Goal: Information Seeking & Learning: Check status

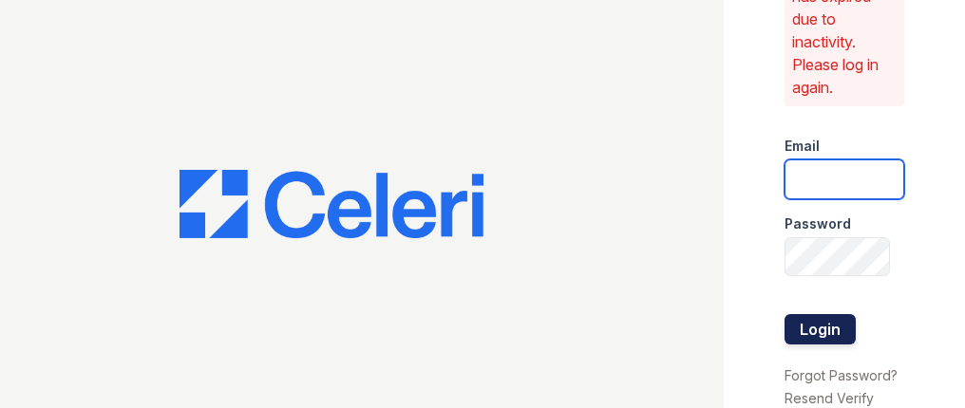
type input "[EMAIL_ADDRESS][DOMAIN_NAME]"
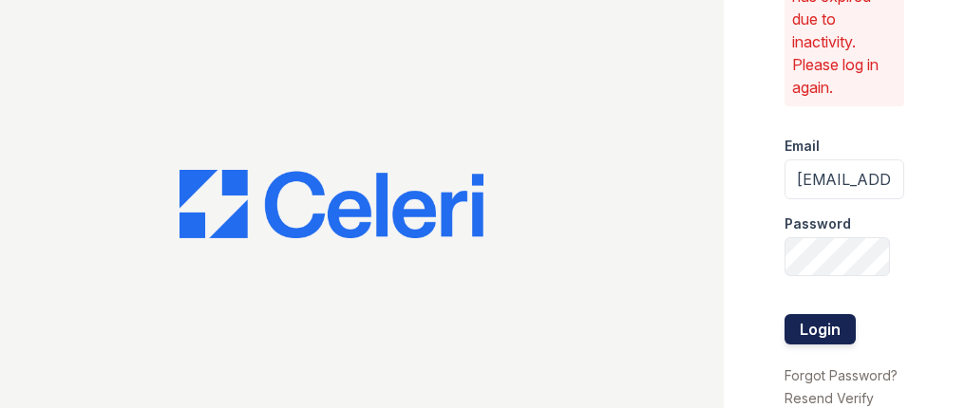
click at [806, 314] on button "Login" at bounding box center [819, 329] width 71 height 30
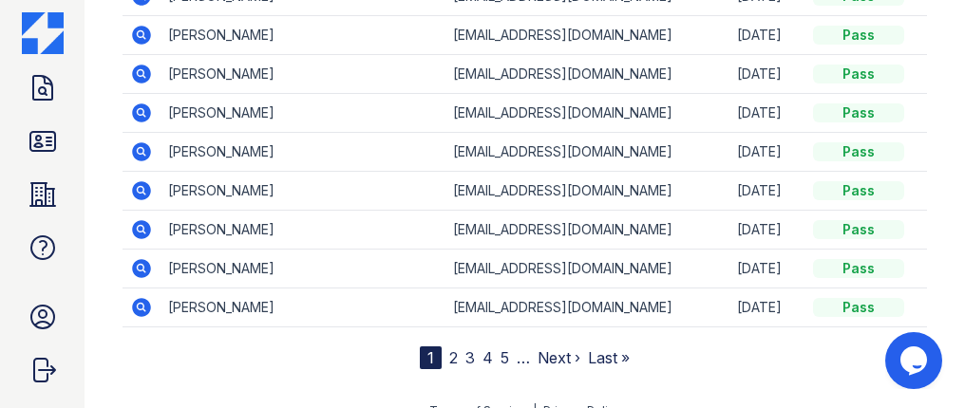
scroll to position [467, 0]
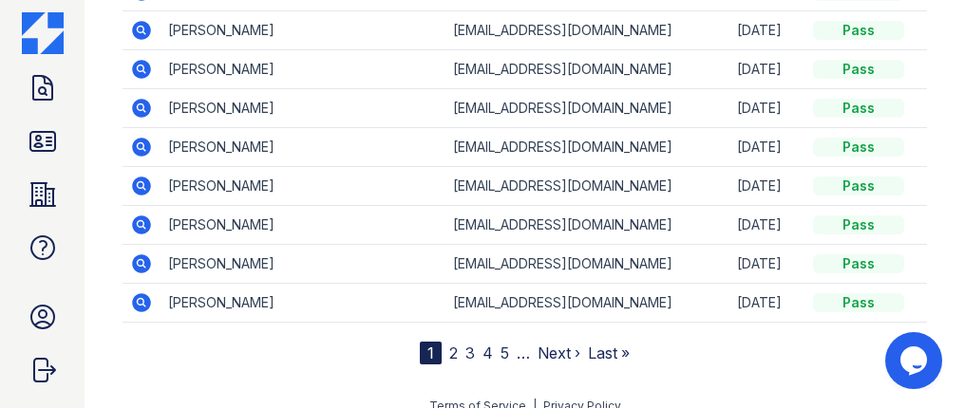
click at [449, 353] on link "2" at bounding box center [453, 353] width 9 height 19
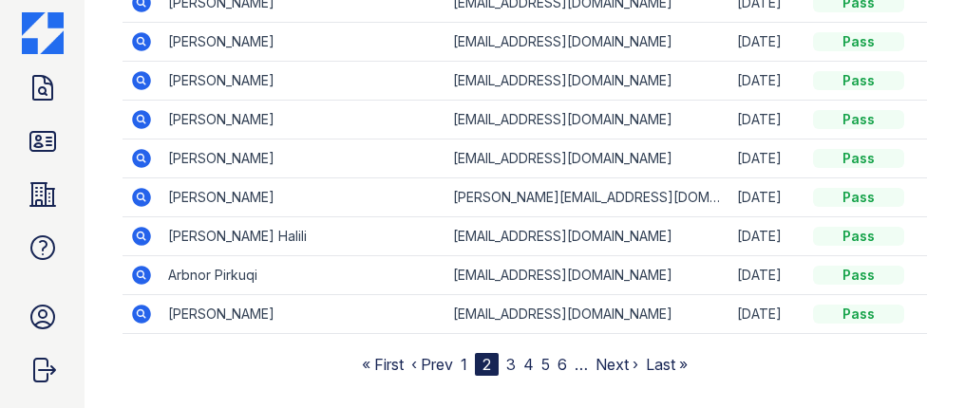
scroll to position [399, 0]
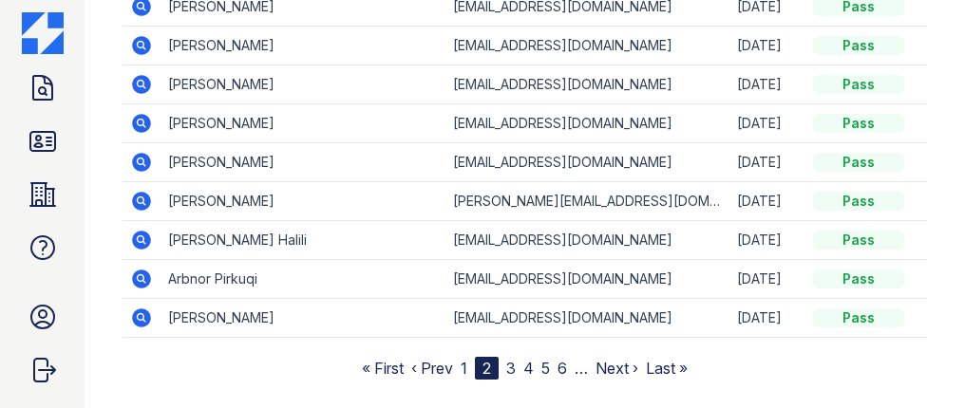
click at [506, 362] on link "3" at bounding box center [510, 368] width 9 height 19
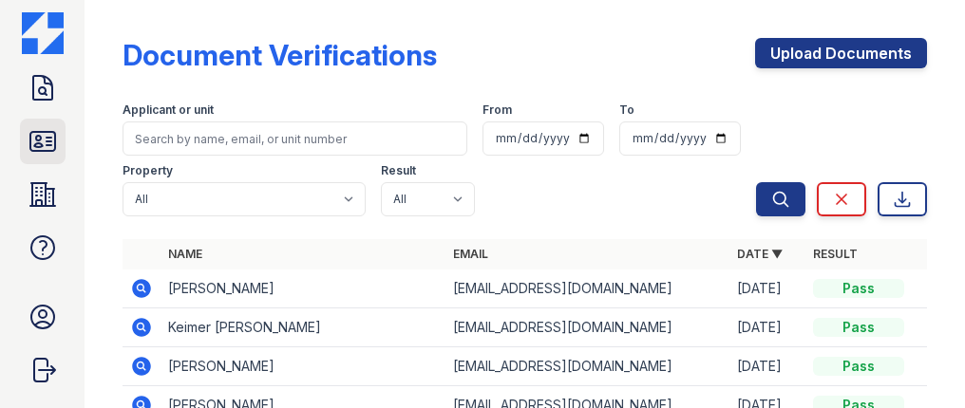
click at [47, 147] on icon at bounding box center [43, 141] width 30 height 30
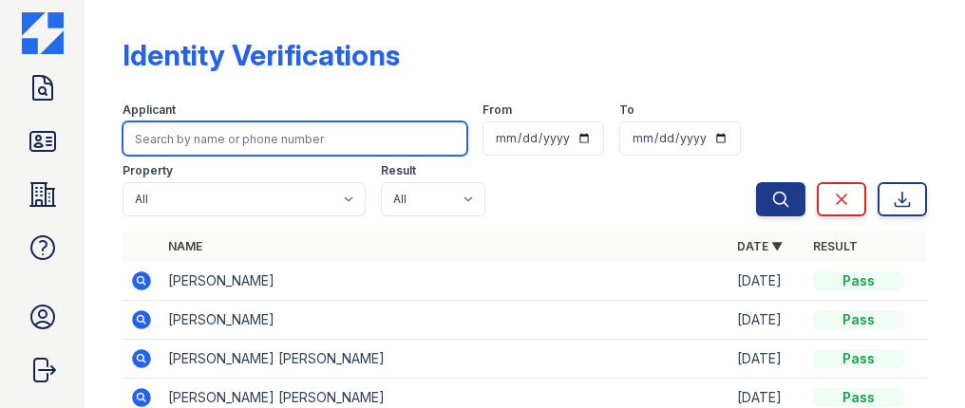
click at [286, 143] on input "search" at bounding box center [294, 139] width 345 height 34
type input "Yensi"
click at [756, 182] on button "Search" at bounding box center [780, 199] width 49 height 34
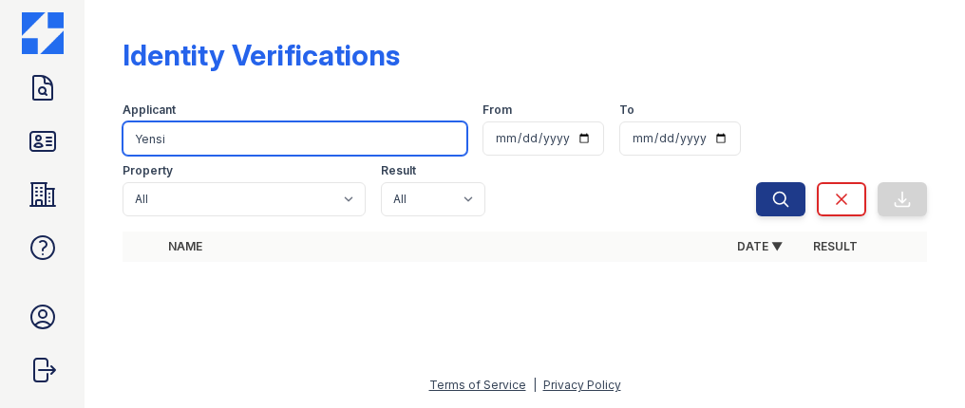
click at [306, 134] on input "Yensi" at bounding box center [294, 139] width 345 height 34
type input "Y"
type input "[PERSON_NAME]"
click at [756, 182] on button "Search" at bounding box center [780, 199] width 49 height 34
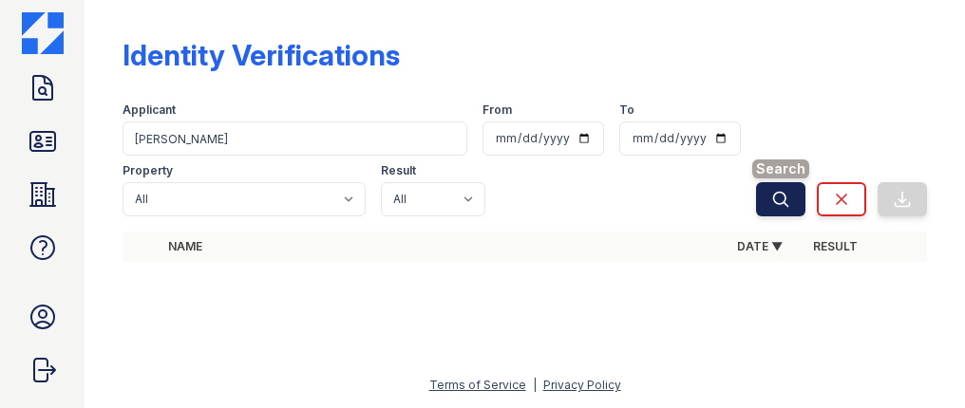
click at [779, 212] on button "Search" at bounding box center [780, 199] width 49 height 34
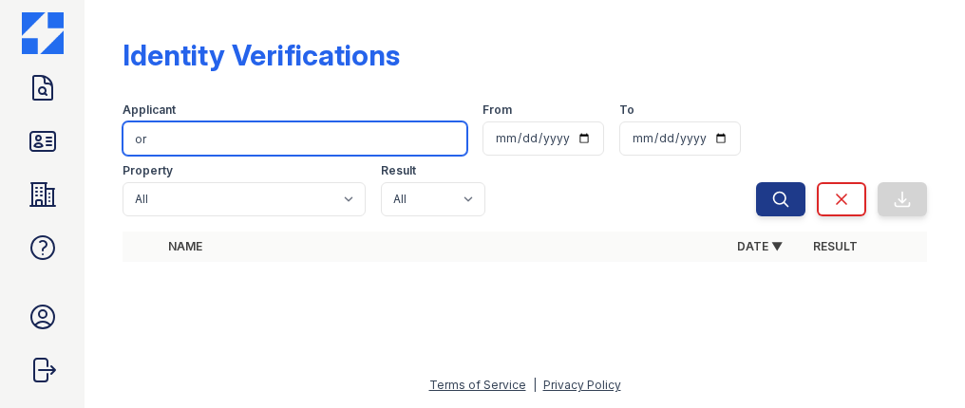
type input "o"
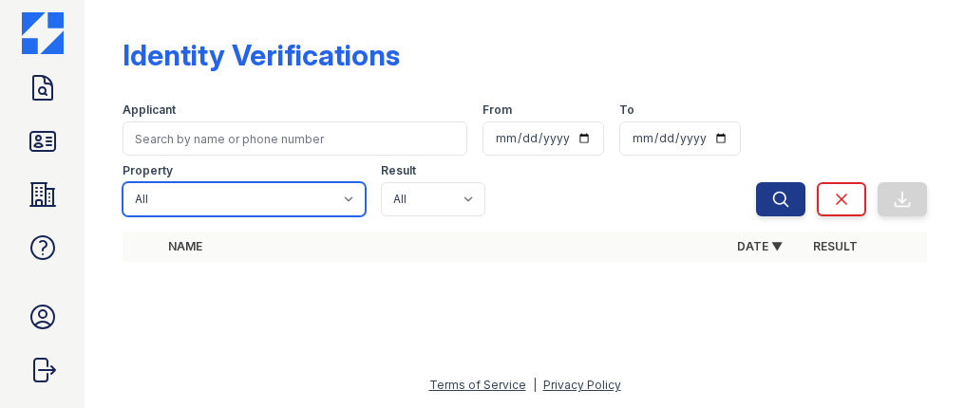
click at [339, 206] on select "All ReNew [GEOGRAPHIC_DATA]" at bounding box center [243, 199] width 243 height 34
select select "4170"
click at [122, 182] on select "All ReNew [GEOGRAPHIC_DATA]" at bounding box center [243, 199] width 243 height 34
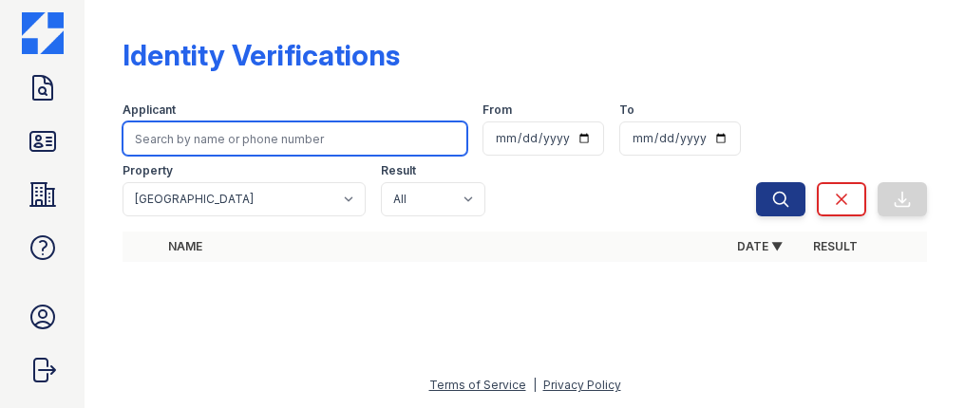
click at [259, 147] on input "search" at bounding box center [294, 139] width 345 height 34
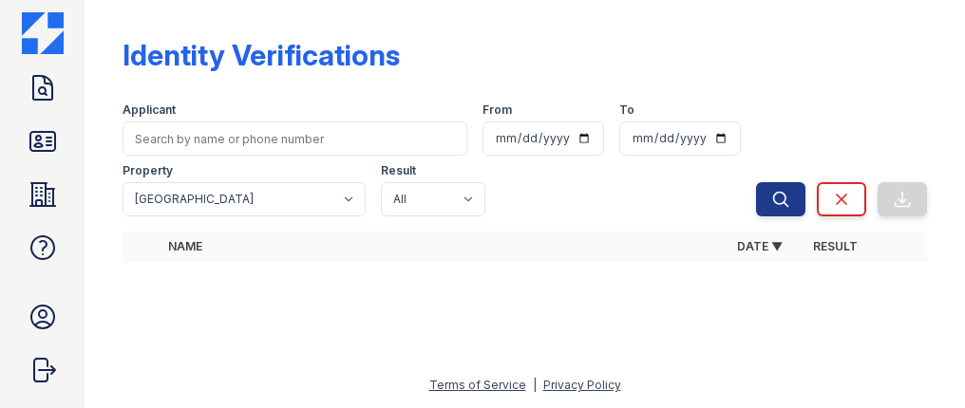
click at [516, 217] on form "Applicant From To Property All [GEOGRAPHIC_DATA] Result All Pass Fail Caution R…" at bounding box center [524, 155] width 804 height 137
click at [782, 227] on div at bounding box center [524, 228] width 804 height 8
click at [496, 141] on input "date" at bounding box center [543, 139] width 122 height 34
click at [42, 144] on icon at bounding box center [42, 141] width 25 height 19
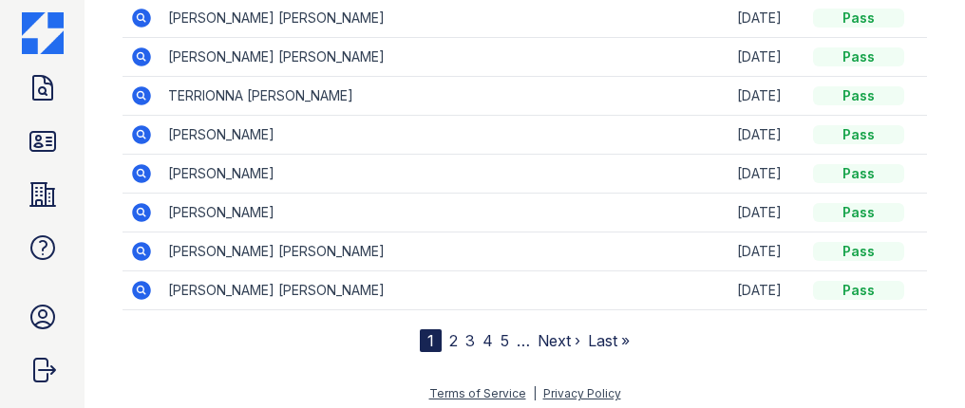
scroll to position [422, 0]
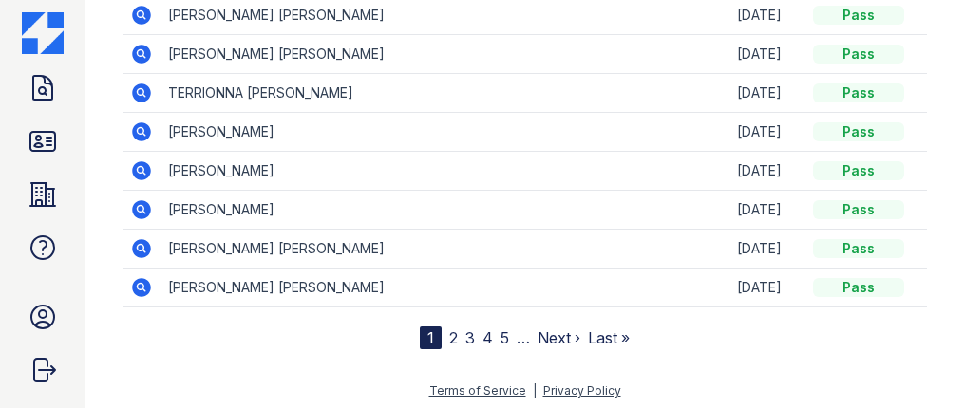
click at [482, 333] on link "4" at bounding box center [487, 337] width 10 height 19
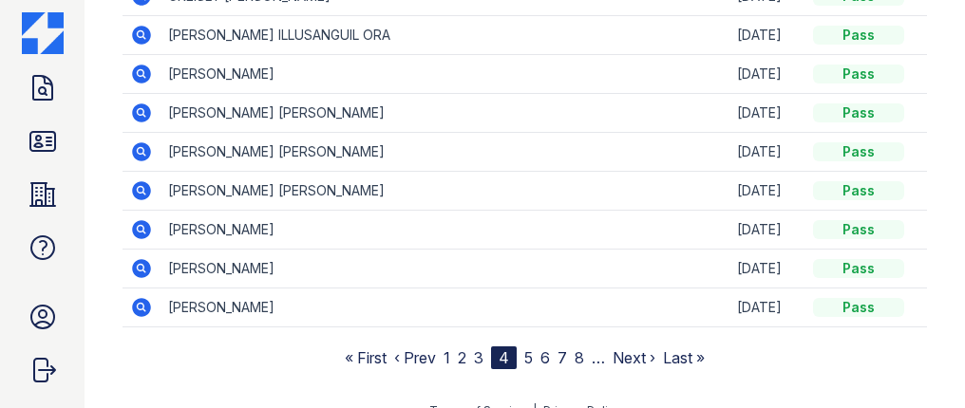
scroll to position [404, 0]
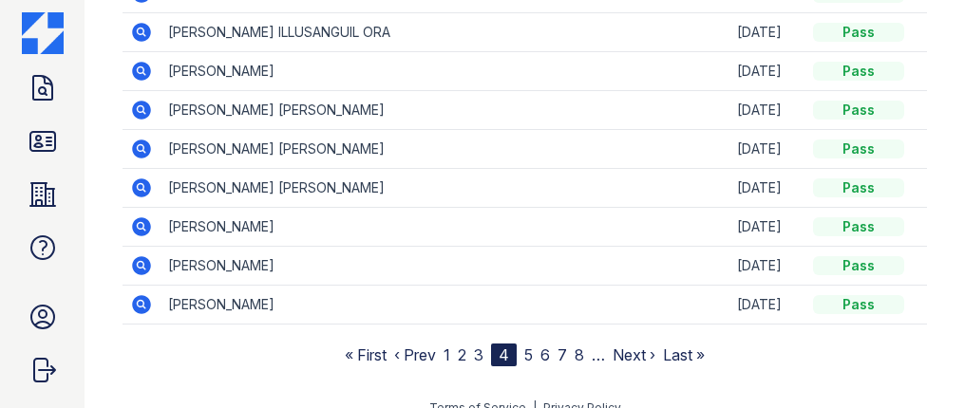
click at [524, 347] on link "5" at bounding box center [528, 355] width 9 height 19
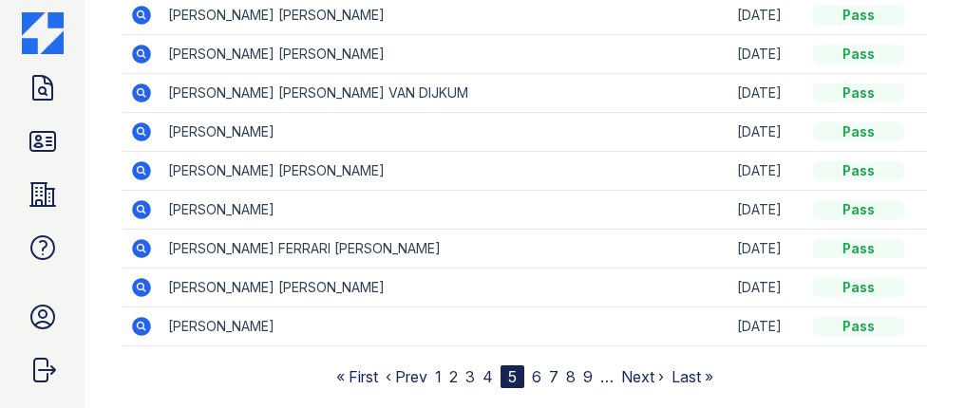
scroll to position [417, 0]
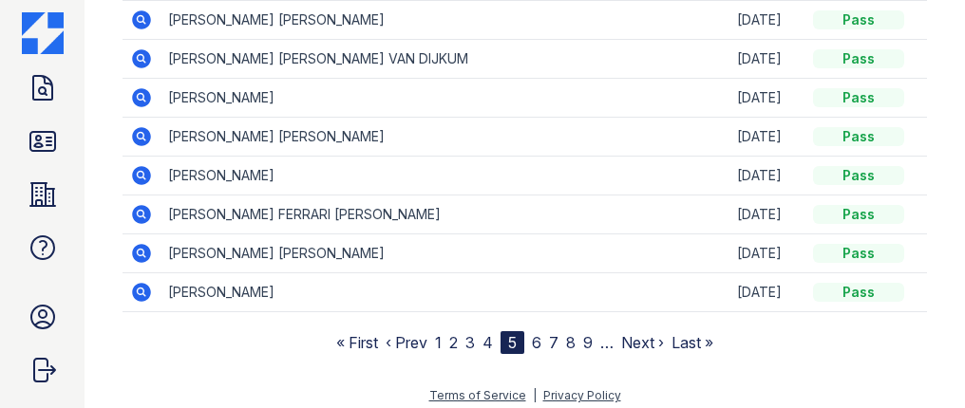
click at [532, 333] on link "6" at bounding box center [536, 342] width 9 height 19
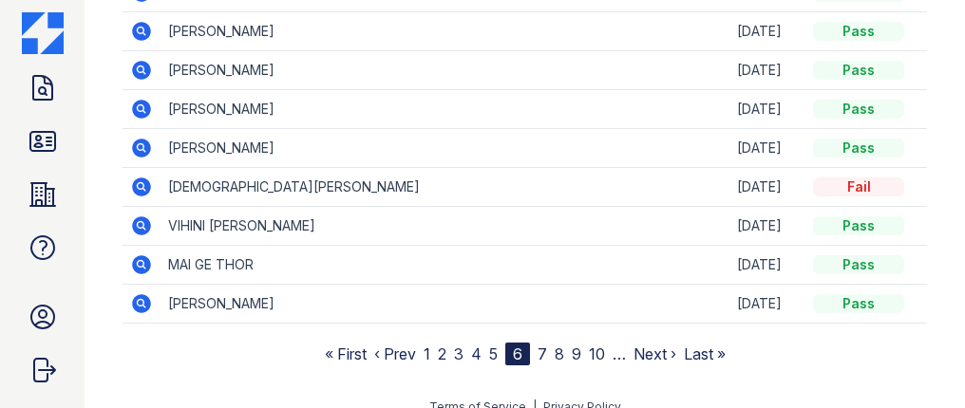
scroll to position [416, 0]
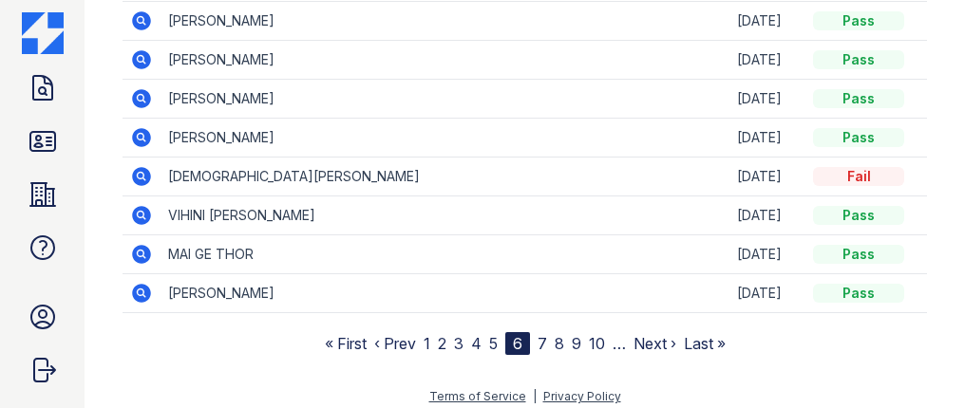
click at [543, 345] on nav "« First ‹ Prev 1 2 3 4 5 6 7 8 9 10 … Next › Last »" at bounding box center [525, 343] width 401 height 23
click at [537, 334] on link "7" at bounding box center [541, 343] width 9 height 19
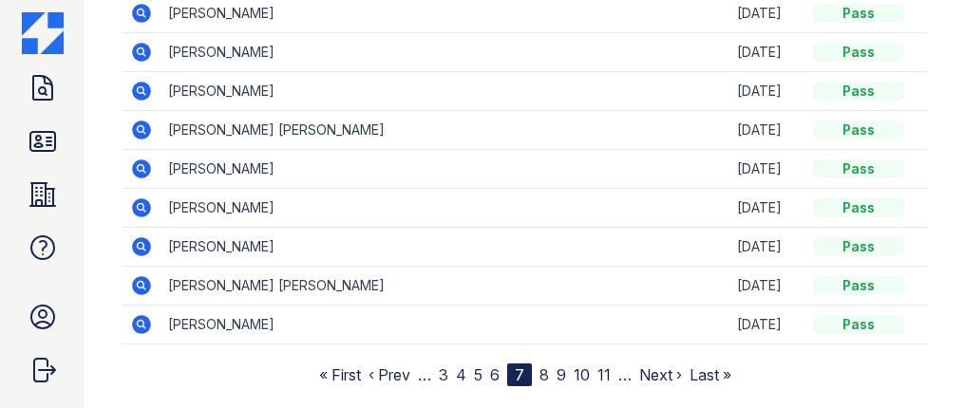
scroll to position [392, 0]
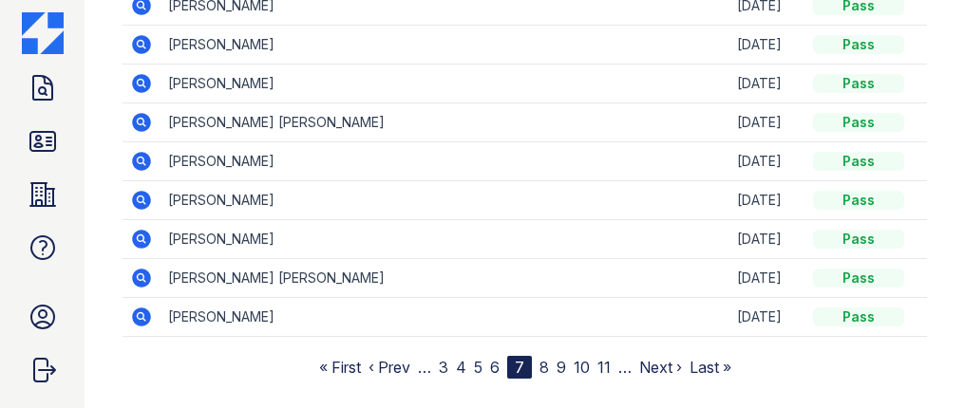
click at [539, 358] on link "8" at bounding box center [543, 367] width 9 height 19
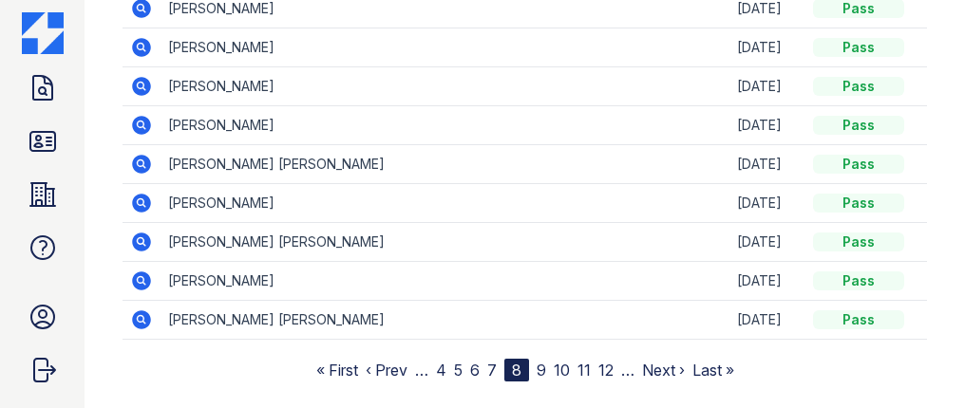
scroll to position [404, 0]
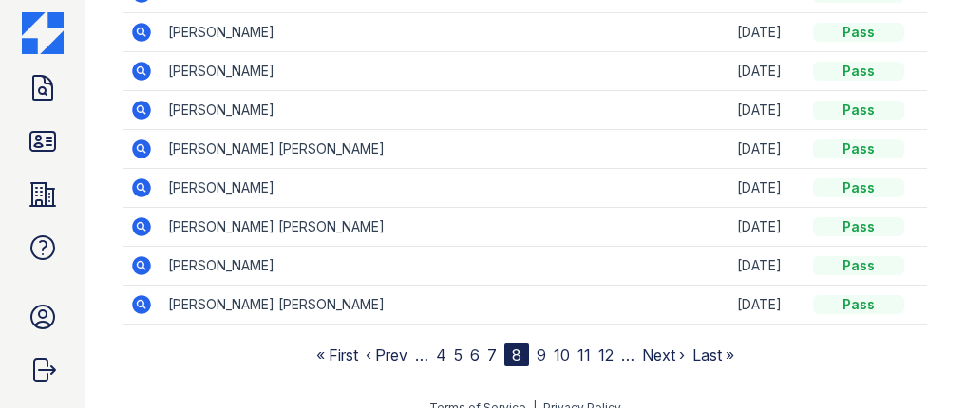
click at [536, 347] on link "9" at bounding box center [540, 355] width 9 height 19
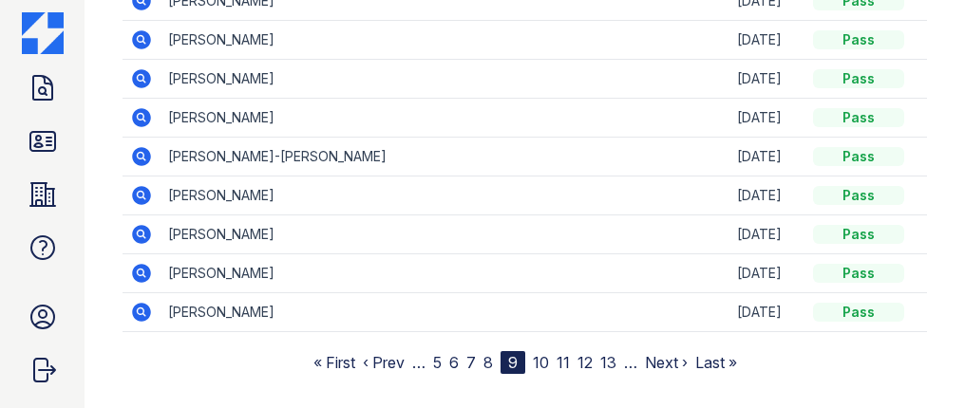
scroll to position [398, 0]
click at [537, 356] on link "10" at bounding box center [541, 361] width 16 height 19
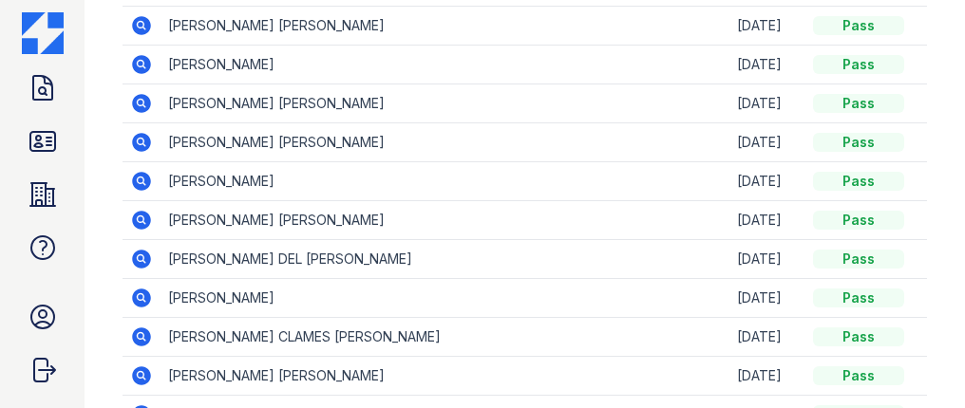
scroll to position [360, 0]
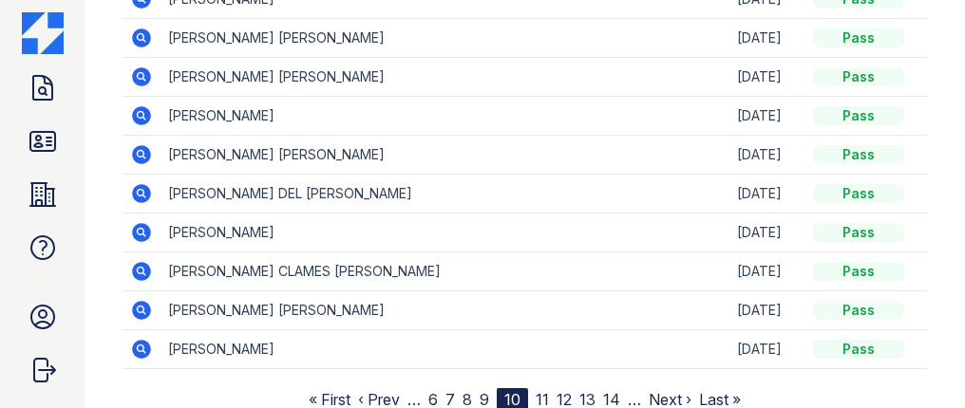
click at [536, 391] on link "11" at bounding box center [541, 399] width 13 height 19
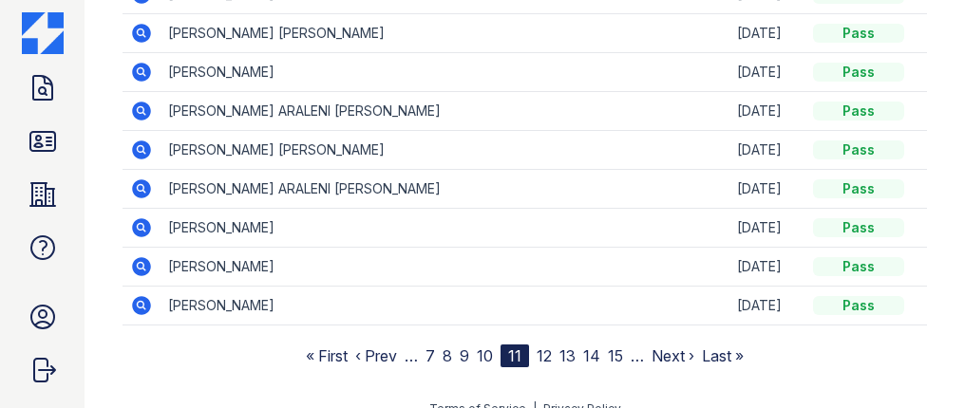
scroll to position [417, 0]
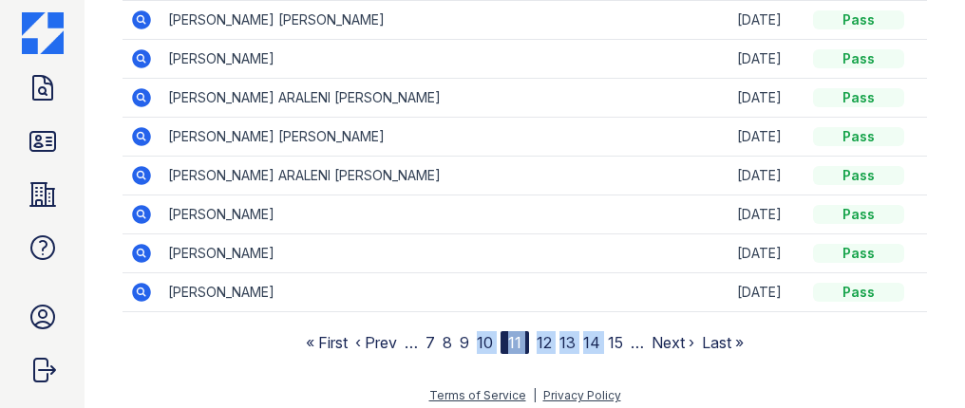
drag, startPoint x: 464, startPoint y: 362, endPoint x: 593, endPoint y: 363, distance: 129.1
click at [469, 300] on td "[PERSON_NAME]" at bounding box center [444, 292] width 569 height 39
click at [541, 339] on link "12" at bounding box center [543, 342] width 15 height 19
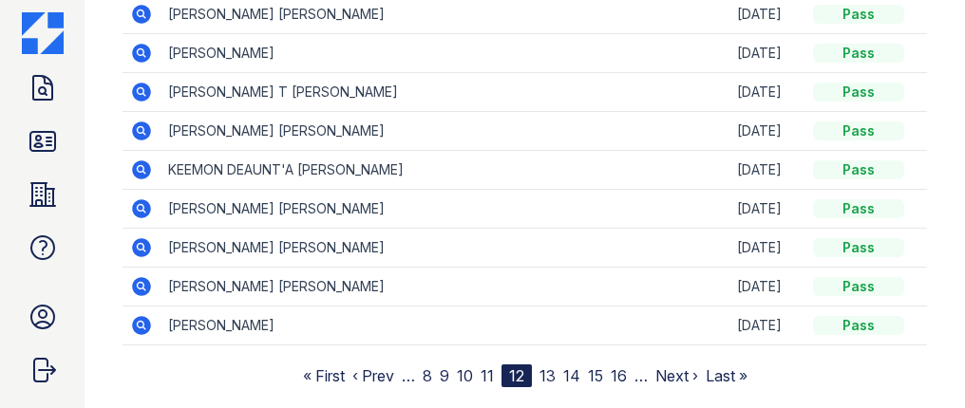
scroll to position [388, 0]
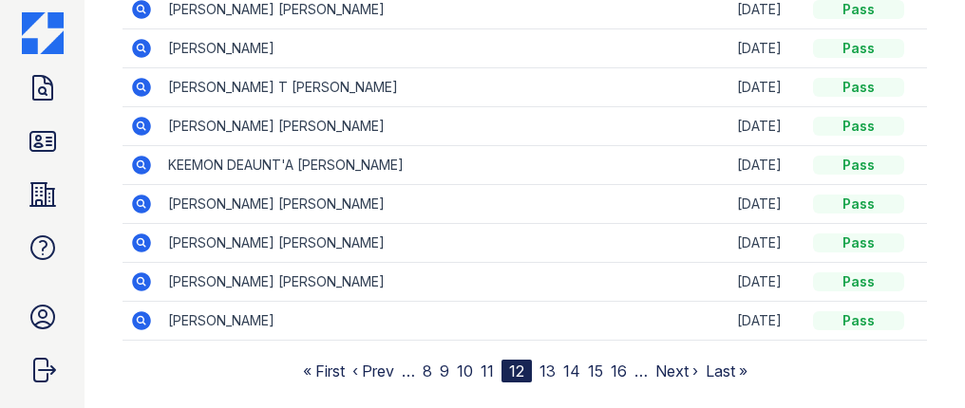
click at [541, 367] on link "13" at bounding box center [547, 371] width 16 height 19
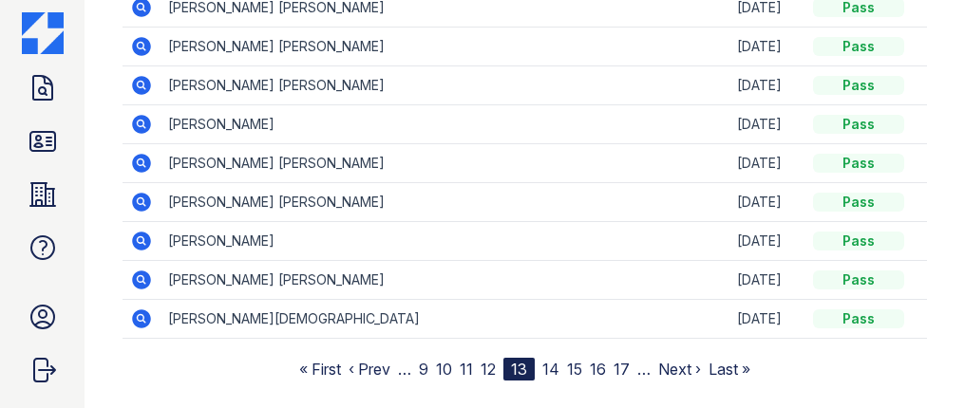
scroll to position [393, 0]
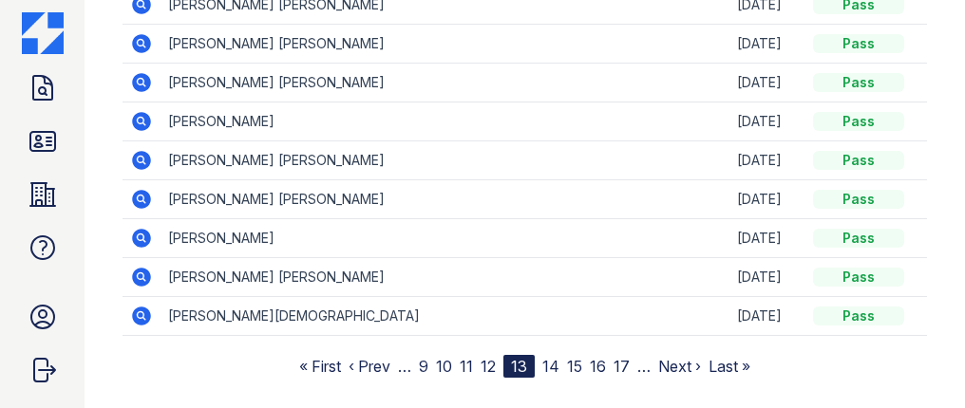
click at [544, 366] on link "14" at bounding box center [550, 366] width 17 height 19
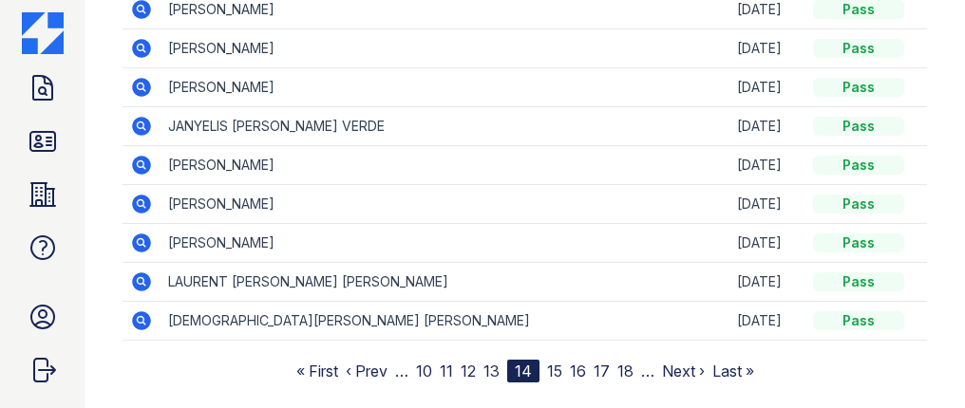
scroll to position [422, 0]
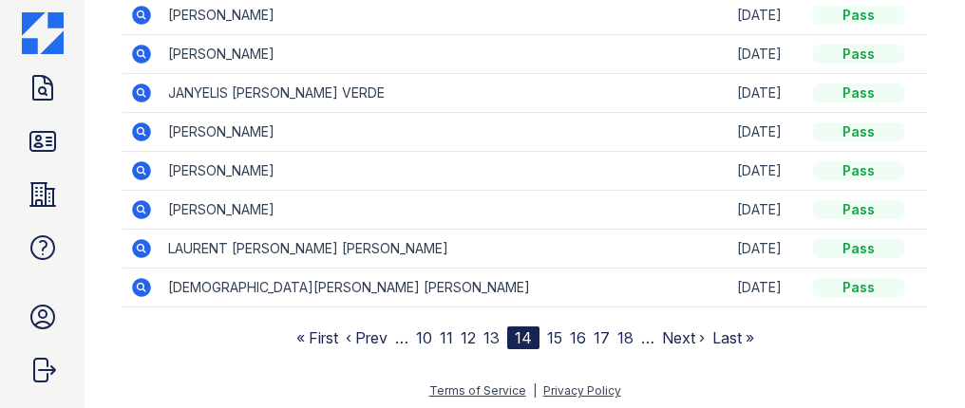
click at [547, 331] on link "15" at bounding box center [554, 337] width 15 height 19
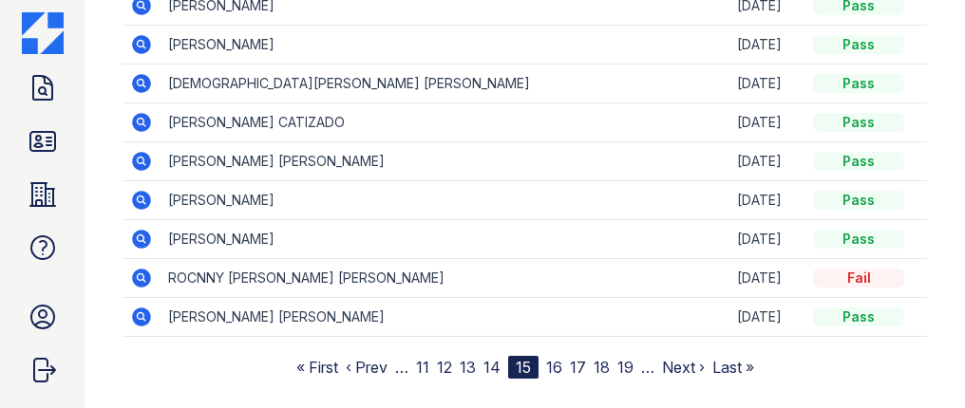
scroll to position [402, 0]
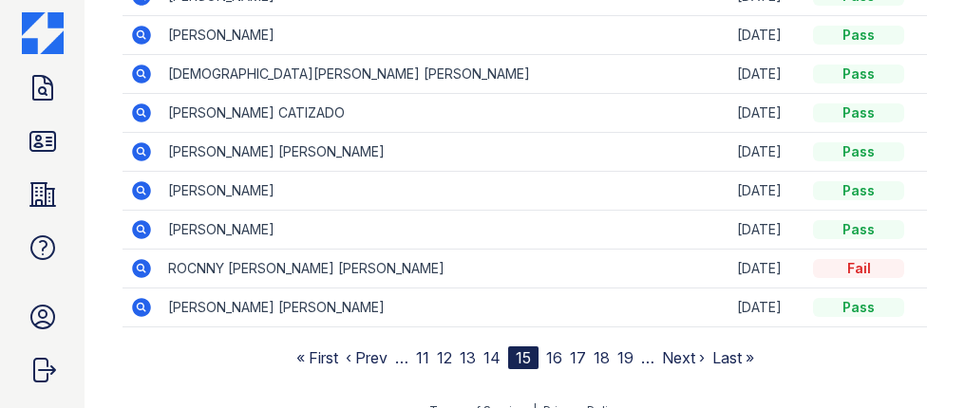
click at [546, 348] on link "16" at bounding box center [554, 357] width 16 height 19
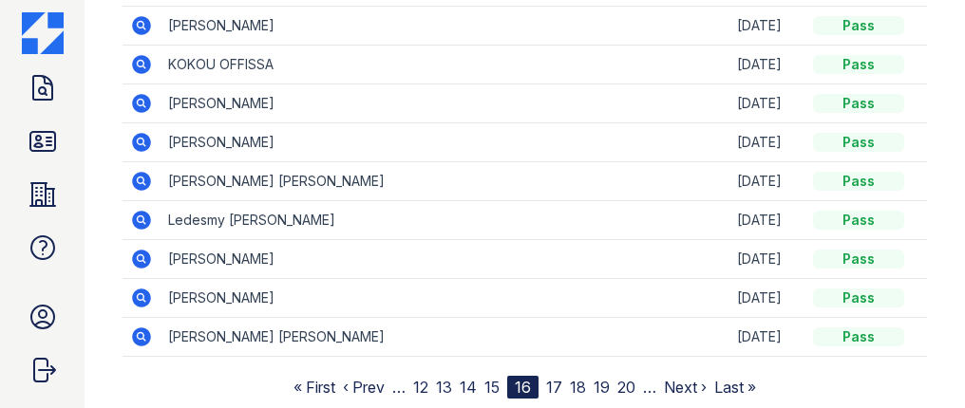
scroll to position [387, 0]
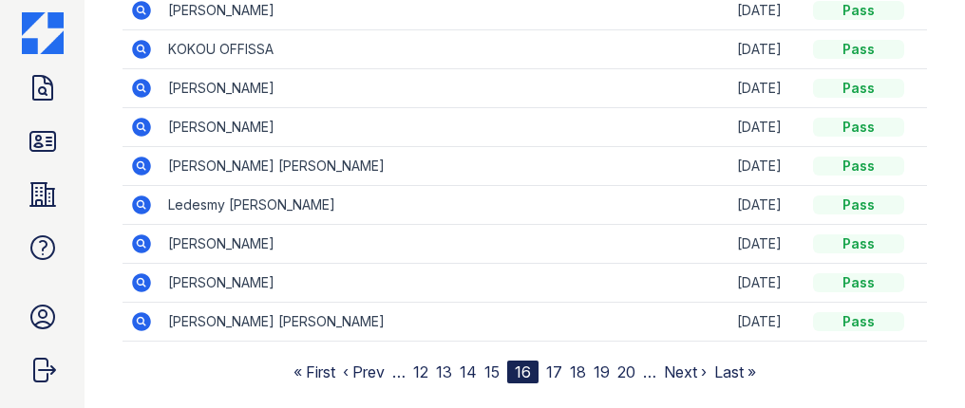
click at [551, 365] on link "17" at bounding box center [554, 372] width 16 height 19
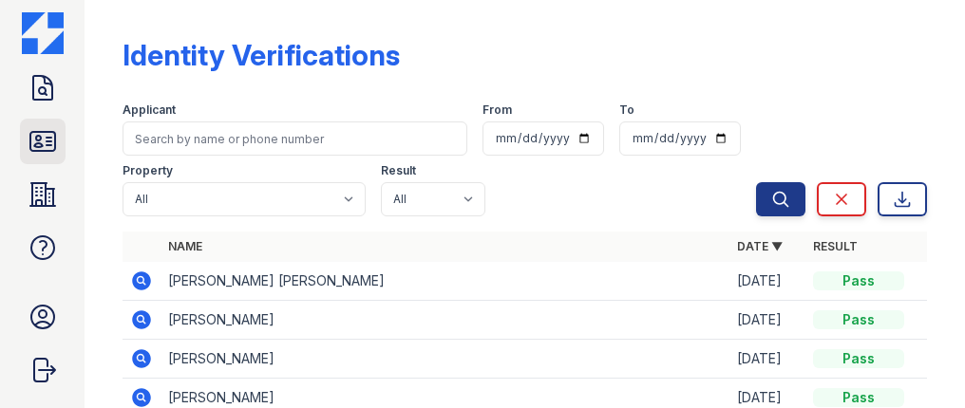
click at [30, 147] on icon at bounding box center [42, 141] width 25 height 19
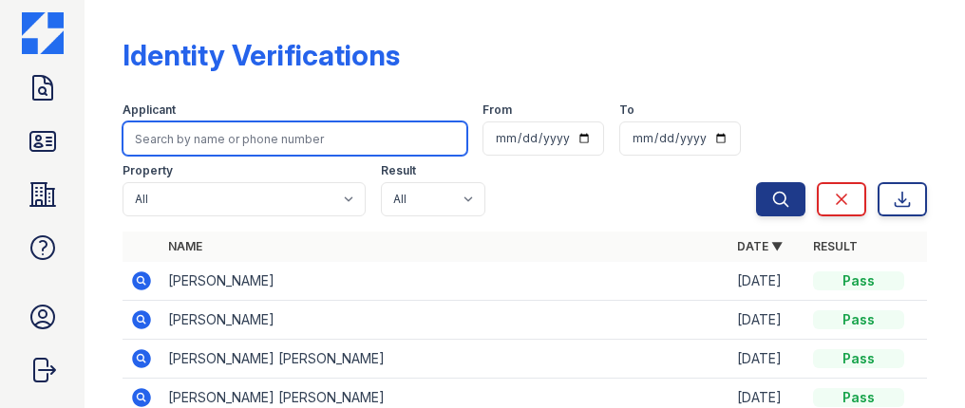
click at [287, 129] on input "search" at bounding box center [294, 139] width 345 height 34
type input "yesni"
click at [756, 182] on button "Search" at bounding box center [780, 199] width 49 height 34
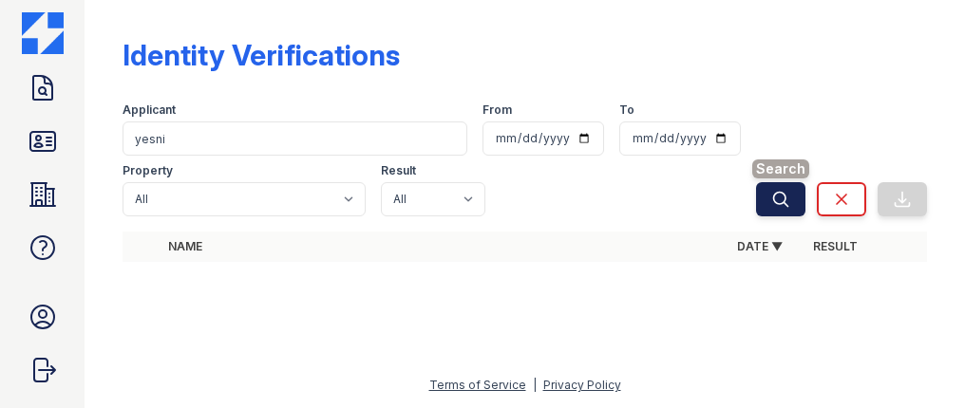
click at [769, 215] on button "Search" at bounding box center [780, 199] width 49 height 34
click at [772, 211] on button "Search" at bounding box center [780, 199] width 49 height 34
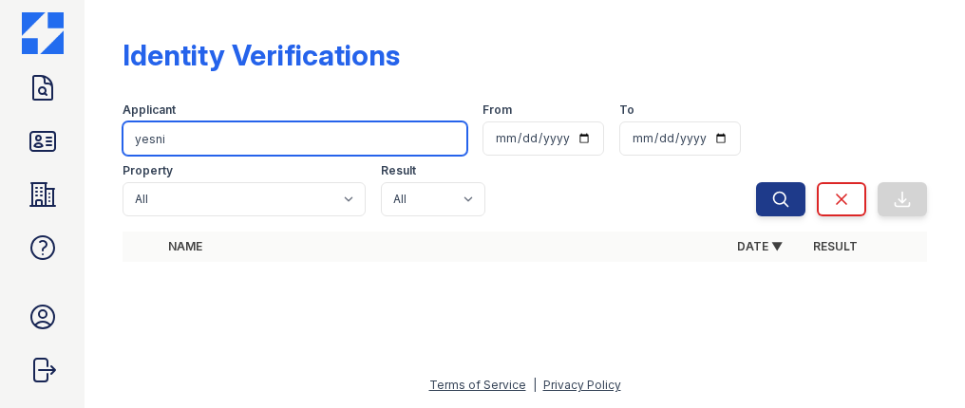
click at [255, 137] on input "yesni" at bounding box center [294, 139] width 345 height 34
type input "y"
